Goal: Task Accomplishment & Management: Use online tool/utility

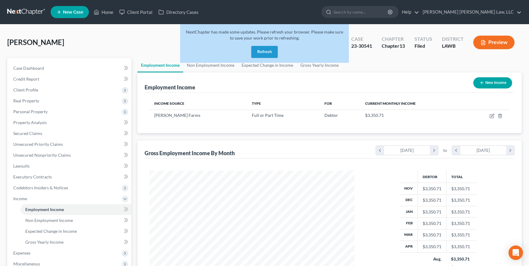
scroll to position [108, 217]
click at [28, 10] on link at bounding box center [26, 12] width 39 height 11
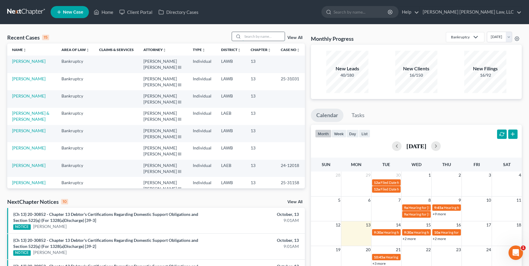
click at [254, 40] on input "search" at bounding box center [264, 36] width 42 height 9
paste input "[US_STATE][PERSON_NAME]"
type input "Washington, Matthew"
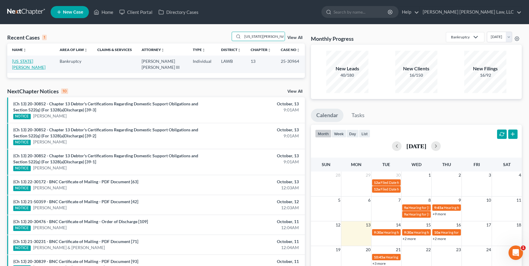
click at [35, 62] on link "Washington, Matthew" at bounding box center [28, 63] width 33 height 11
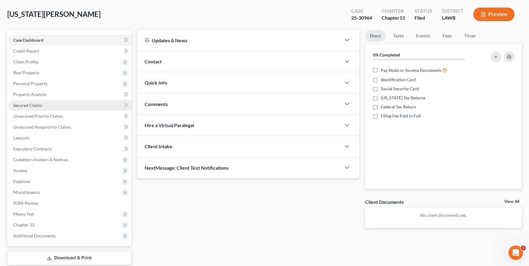
scroll to position [38, 0]
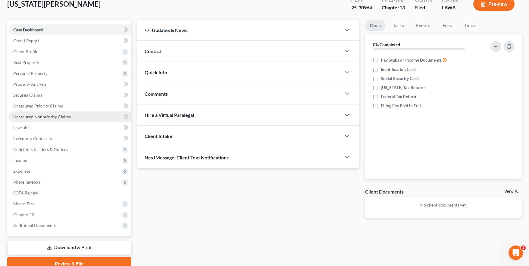
click at [36, 119] on link "Unsecured Nonpriority Claims" at bounding box center [69, 116] width 123 height 11
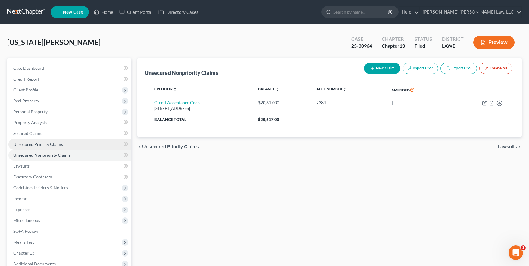
click at [50, 142] on span "Unsecured Priority Claims" at bounding box center [38, 143] width 50 height 5
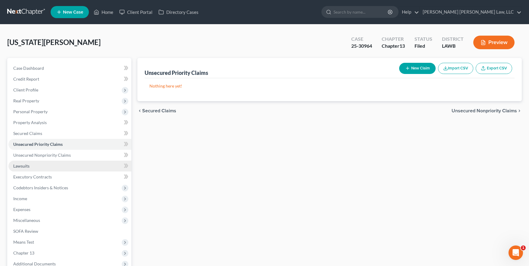
click at [75, 168] on link "Lawsuits" at bounding box center [69, 165] width 123 height 11
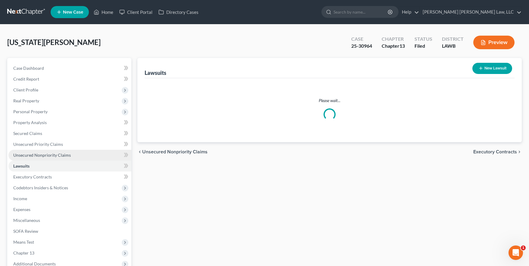
click at [68, 158] on link "Unsecured Nonpriority Claims" at bounding box center [69, 154] width 123 height 11
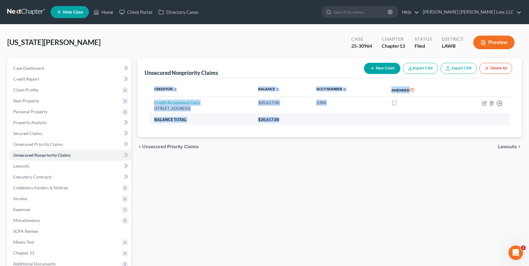
drag, startPoint x: 141, startPoint y: 108, endPoint x: 304, endPoint y: 122, distance: 163.1
click at [304, 122] on div "Unsecured Nonpriority Claims New Claim Import CSV Export CSV Delete All Credito…" at bounding box center [329, 97] width 385 height 79
click at [304, 122] on th "$20,617.00" at bounding box center [381, 119] width 256 height 11
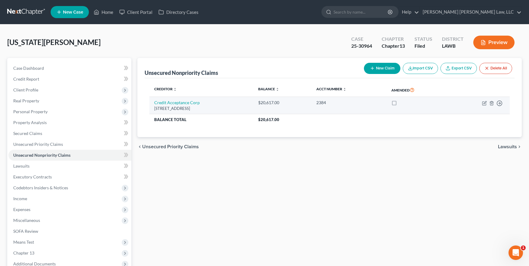
drag, startPoint x: 304, startPoint y: 122, endPoint x: 204, endPoint y: 109, distance: 100.4
click at [204, 109] on tbody "Credit Acceptance Corp Po Box 513, Southfield, MI 48037 $20,617.00 2384 Move to…" at bounding box center [329, 111] width 360 height 28
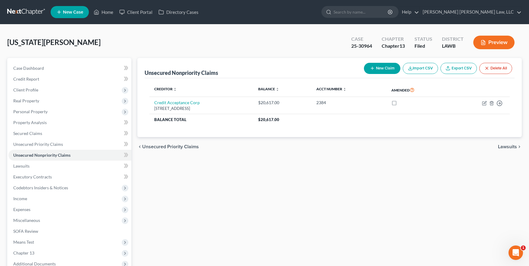
drag, startPoint x: 152, startPoint y: 87, endPoint x: 208, endPoint y: 135, distance: 74.0
click at [208, 135] on div "Creditor expand_more expand_less unfold_more Balance expand_more expand_less un…" at bounding box center [330, 107] width 370 height 59
click at [162, 89] on link "Creditor expand_more expand_less unfold_more" at bounding box center [165, 89] width 23 height 5
